Goal: Task Accomplishment & Management: Manage account settings

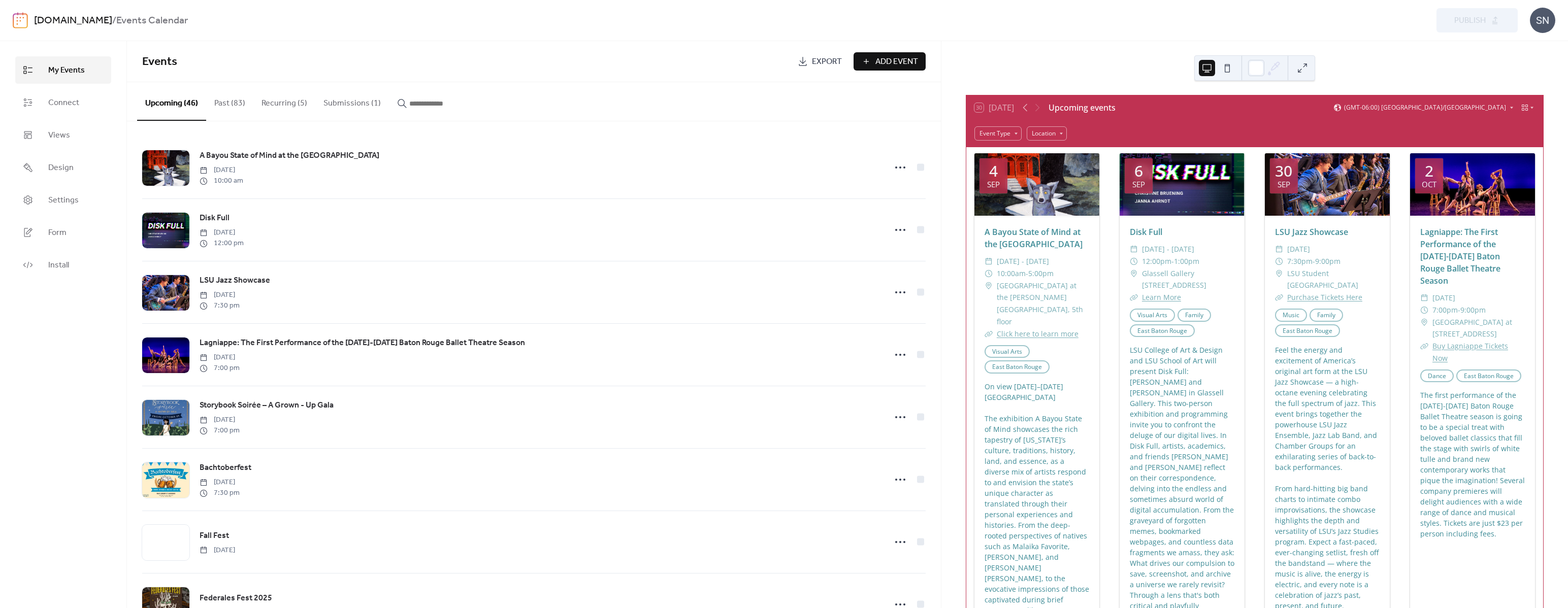
click at [355, 92] on button "Submissions (1)" at bounding box center [352, 101] width 74 height 38
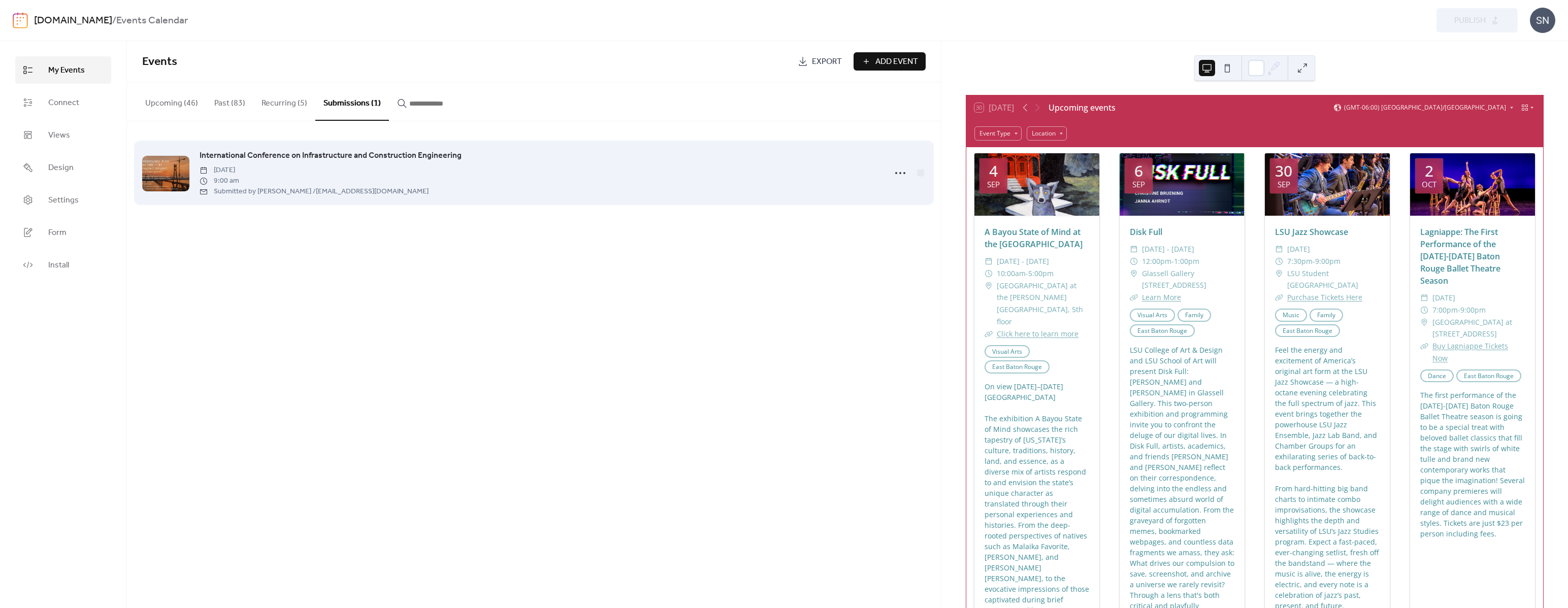
click at [438, 152] on span "International Conference on Infrastructure and Construction Engineering" at bounding box center [330, 155] width 262 height 12
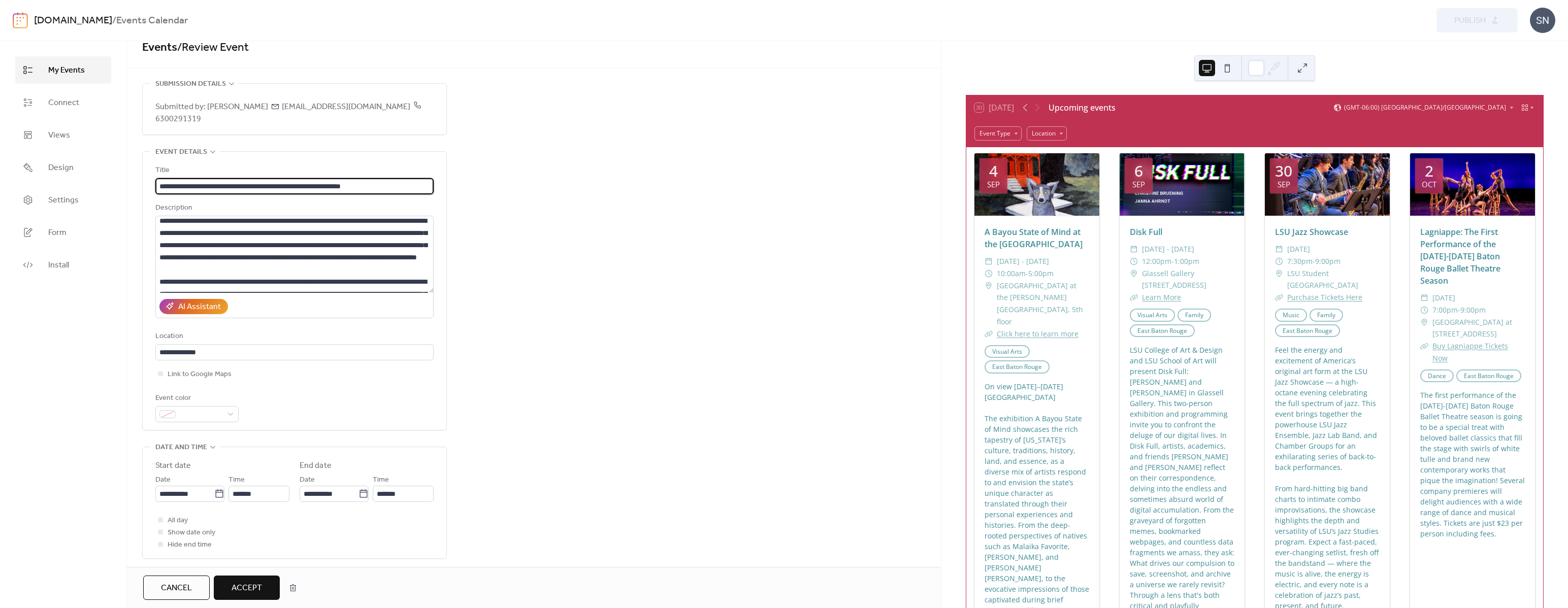
scroll to position [15, 0]
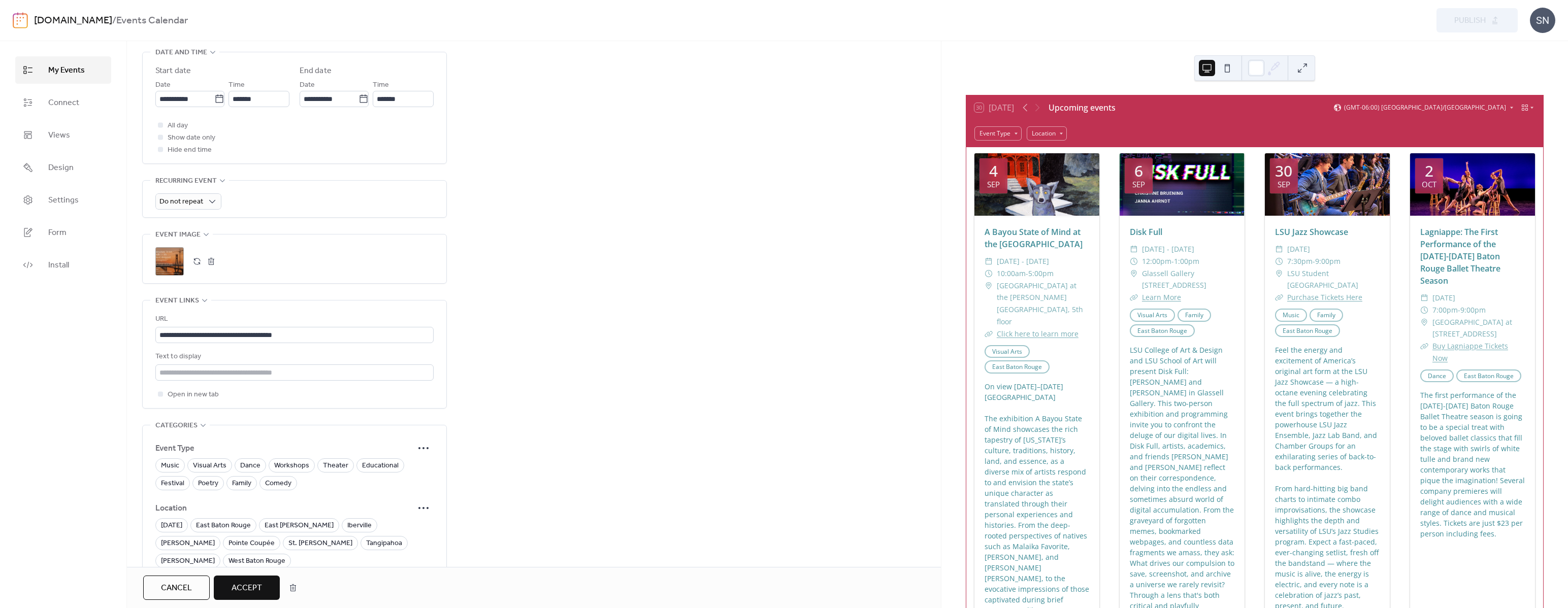
scroll to position [471, 0]
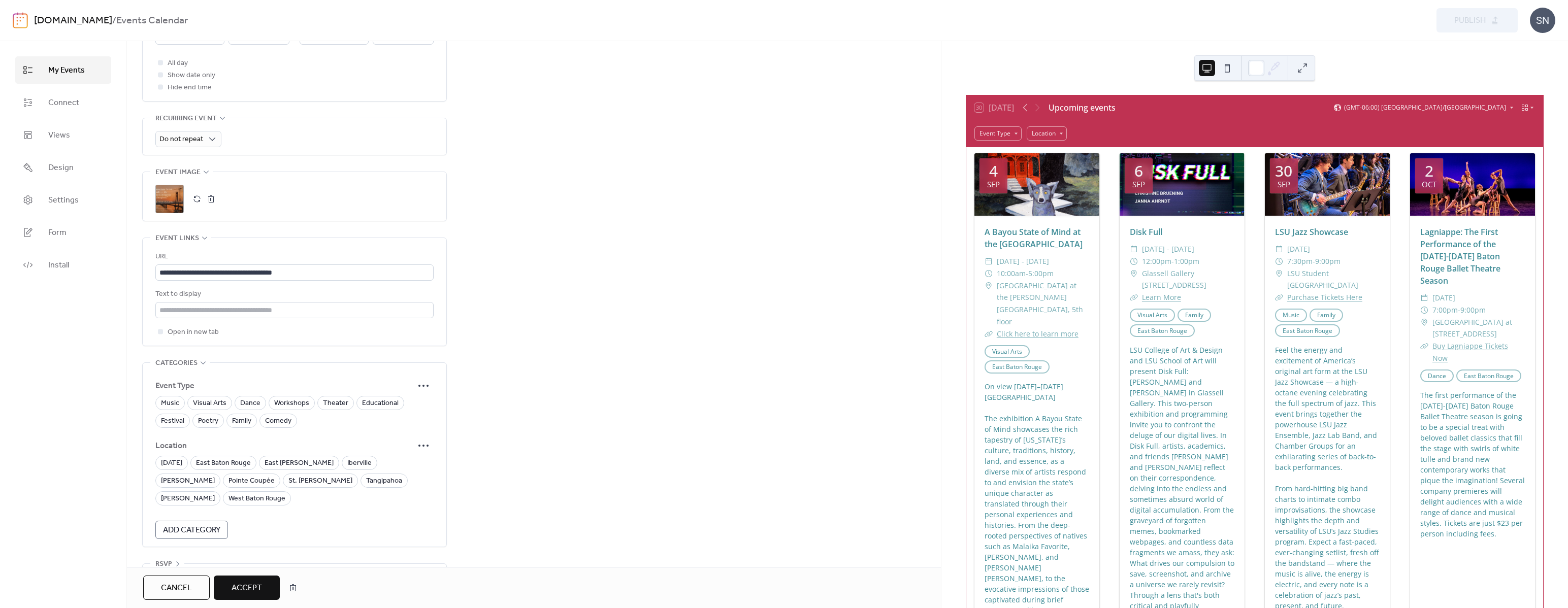
click at [176, 589] on span "Cancel" at bounding box center [176, 588] width 31 height 12
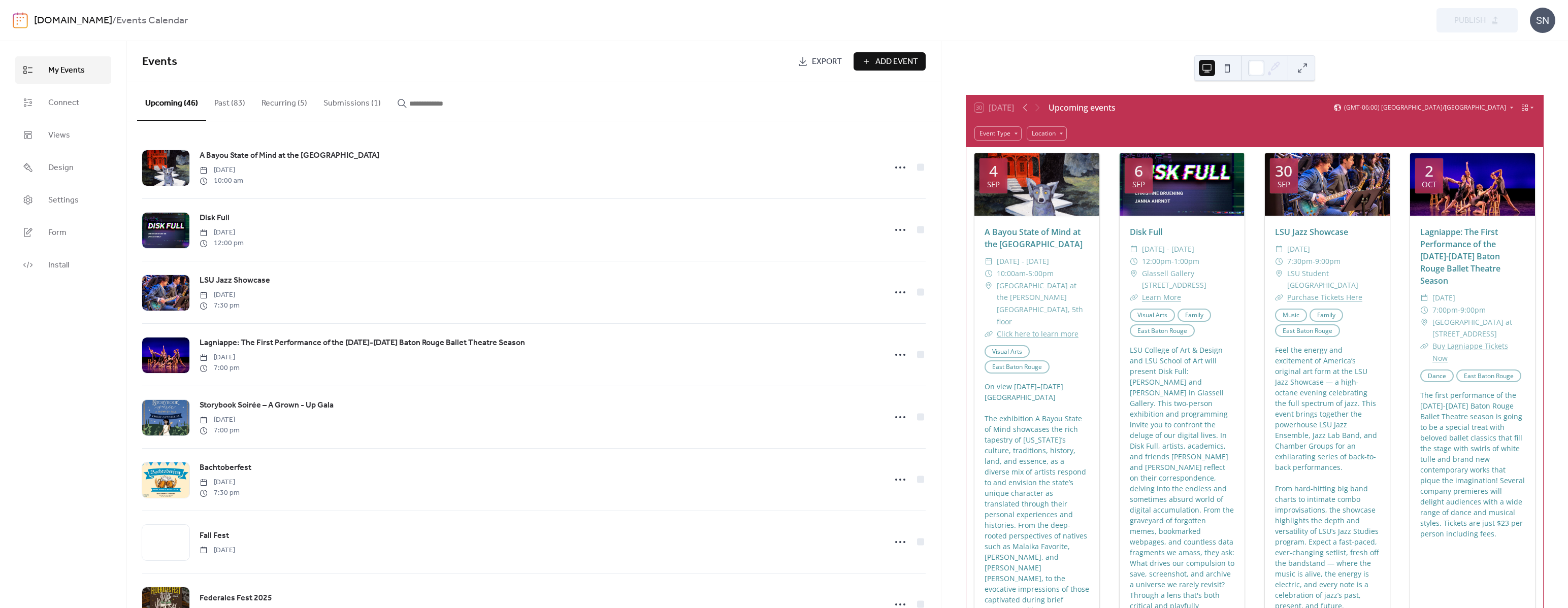
click at [345, 101] on button "Submissions (1)" at bounding box center [352, 101] width 74 height 38
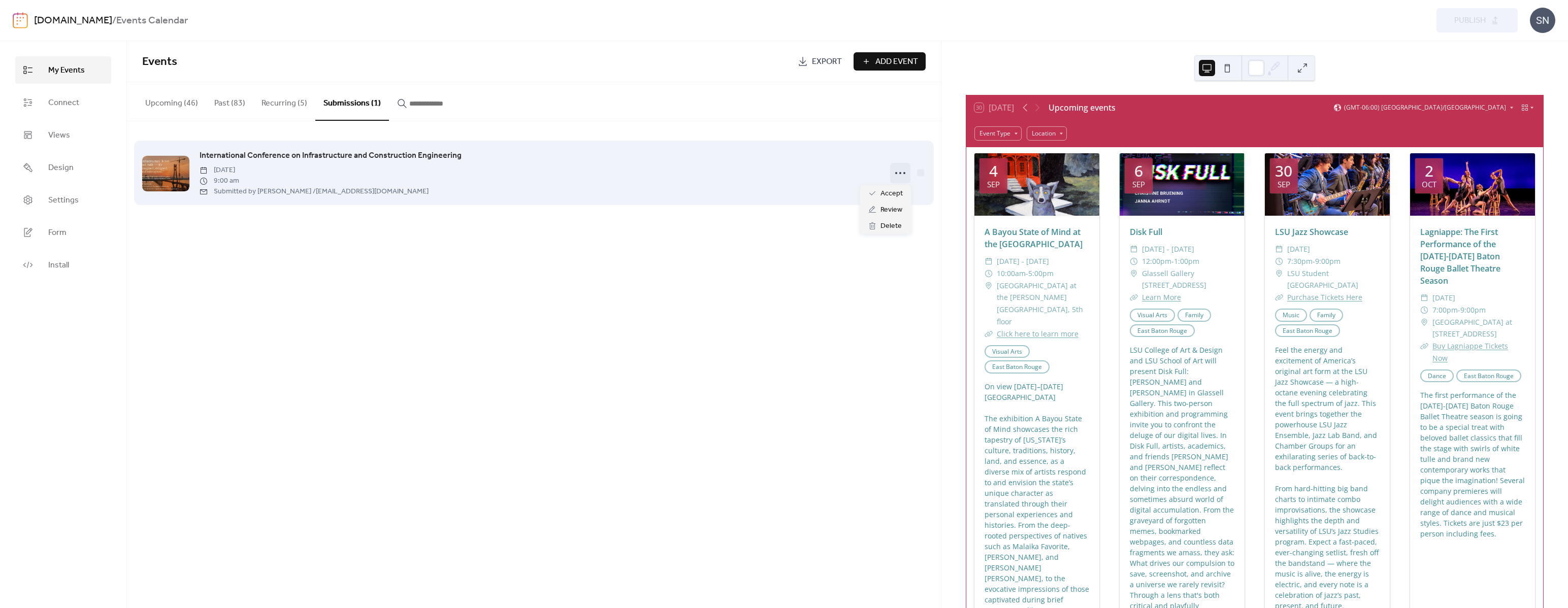
click at [901, 172] on icon at bounding box center [899, 172] width 16 height 16
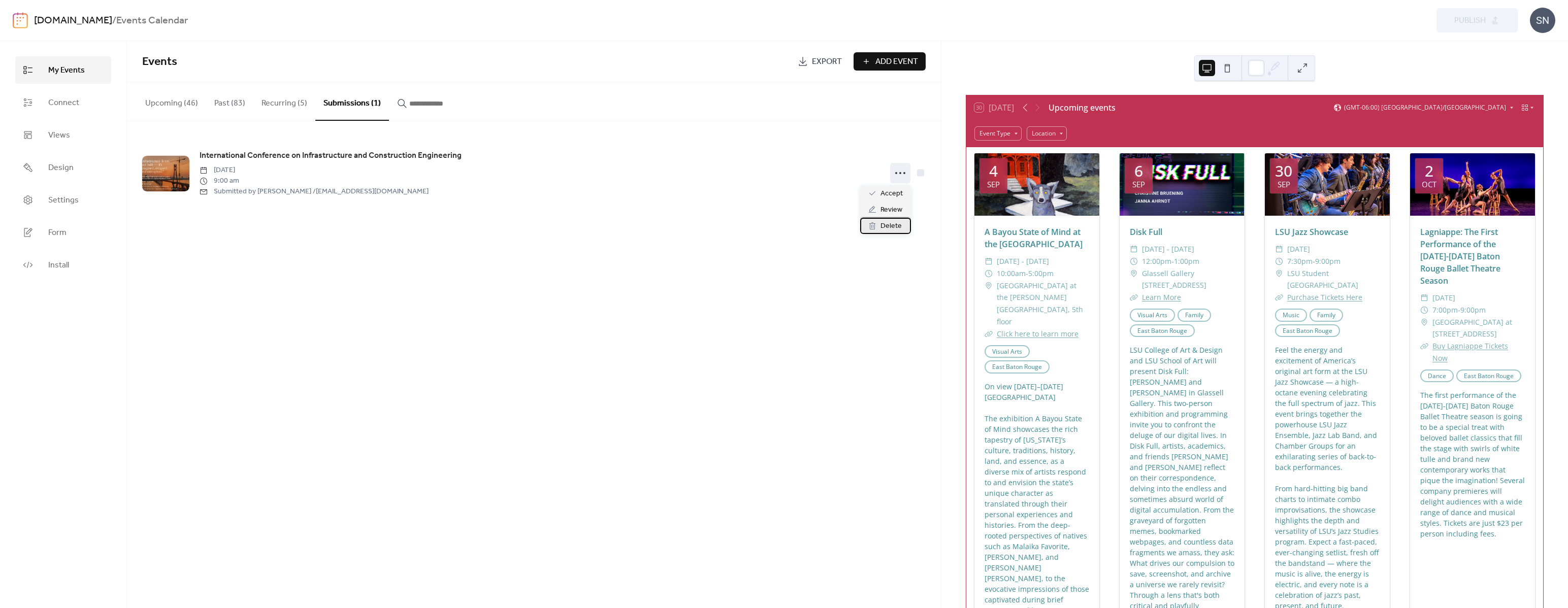
click at [891, 223] on span "Delete" at bounding box center [891, 226] width 21 height 12
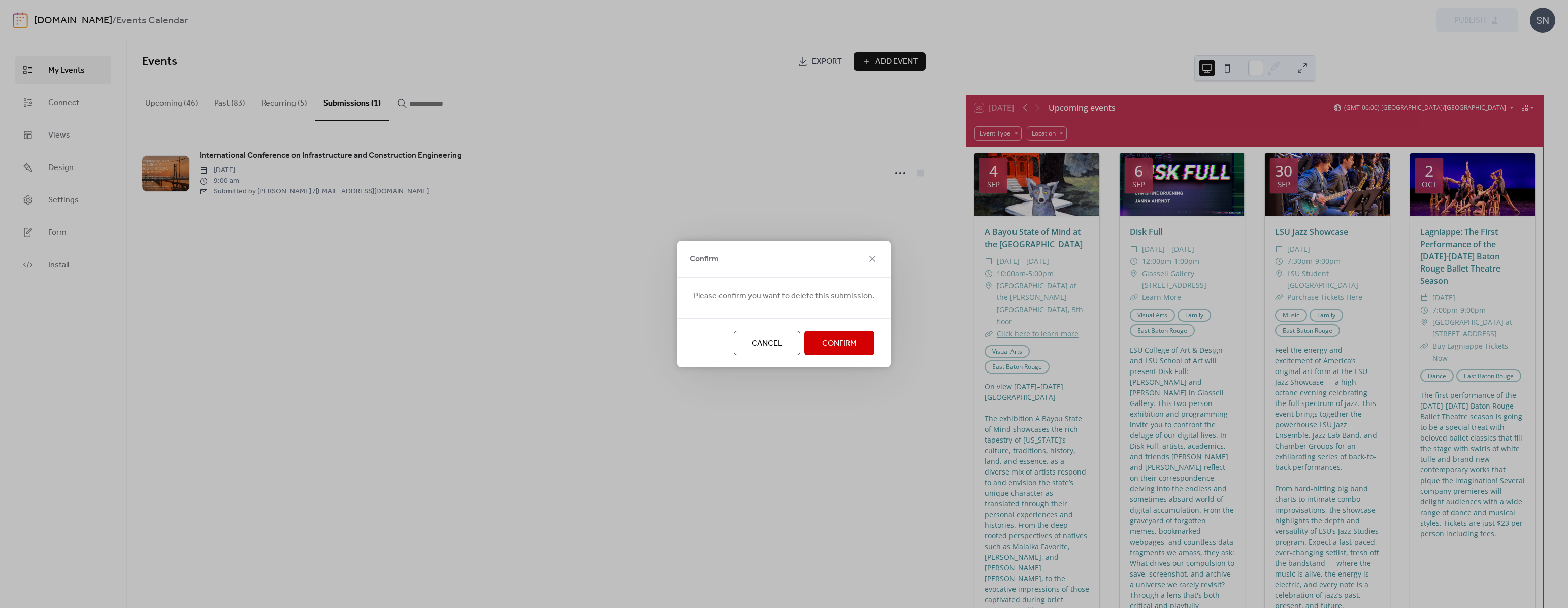
click at [845, 349] on span "Confirm" at bounding box center [839, 343] width 34 height 12
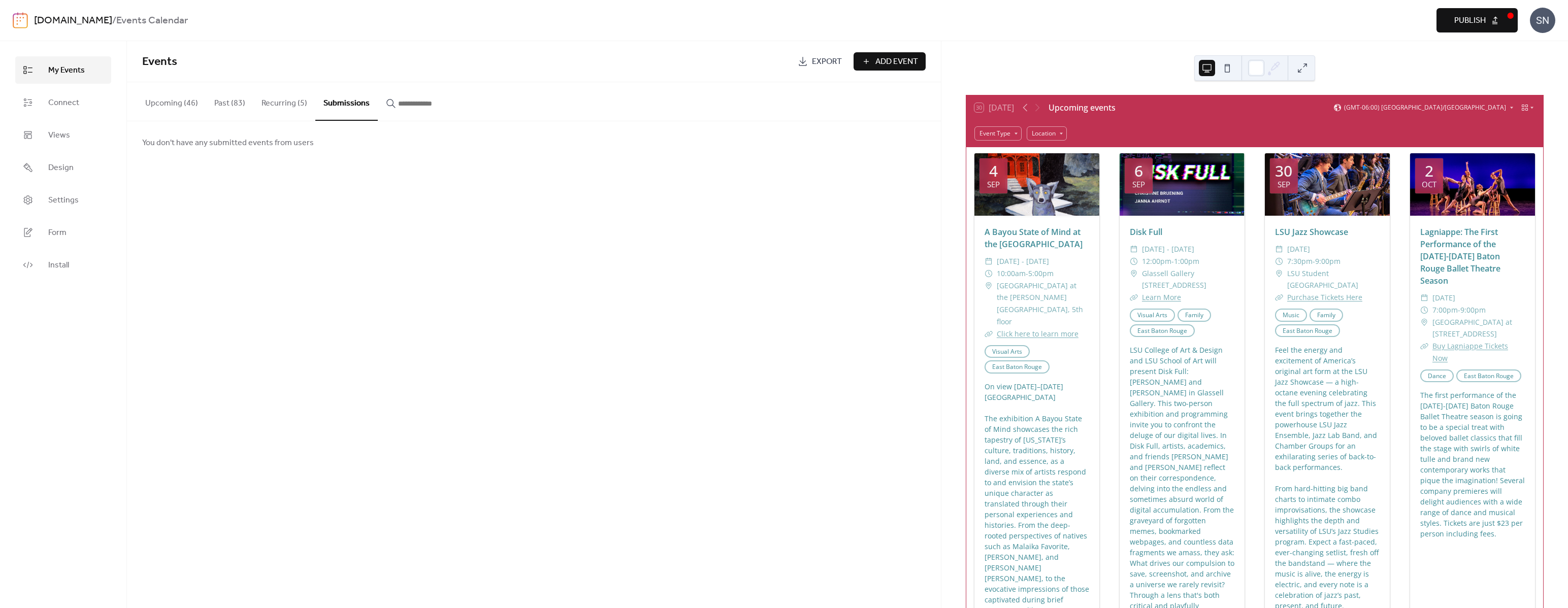
click at [167, 102] on button "Upcoming (46)" at bounding box center [171, 101] width 69 height 38
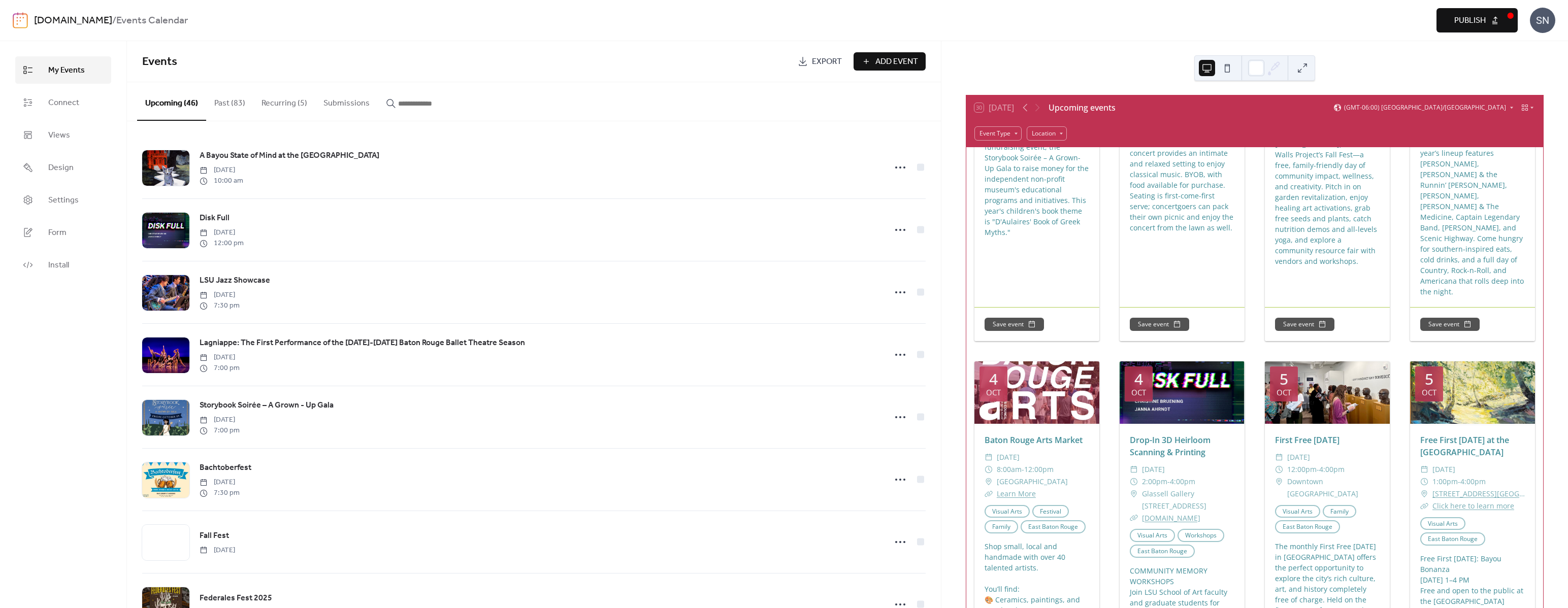
scroll to position [963, 0]
